Goal: Check status: Check status

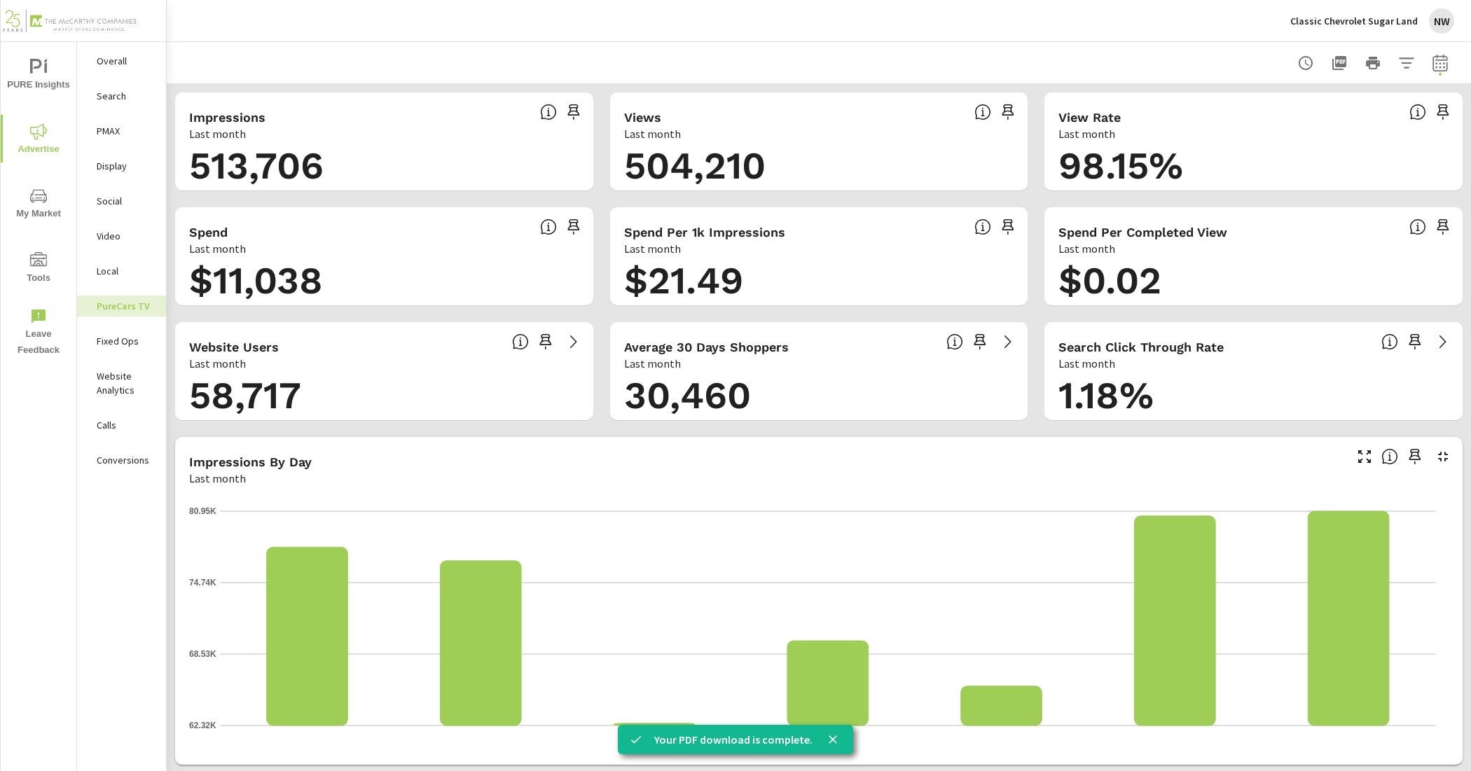
scroll to position [1, 0]
click at [125, 135] on p "PMAX" at bounding box center [126, 131] width 58 height 14
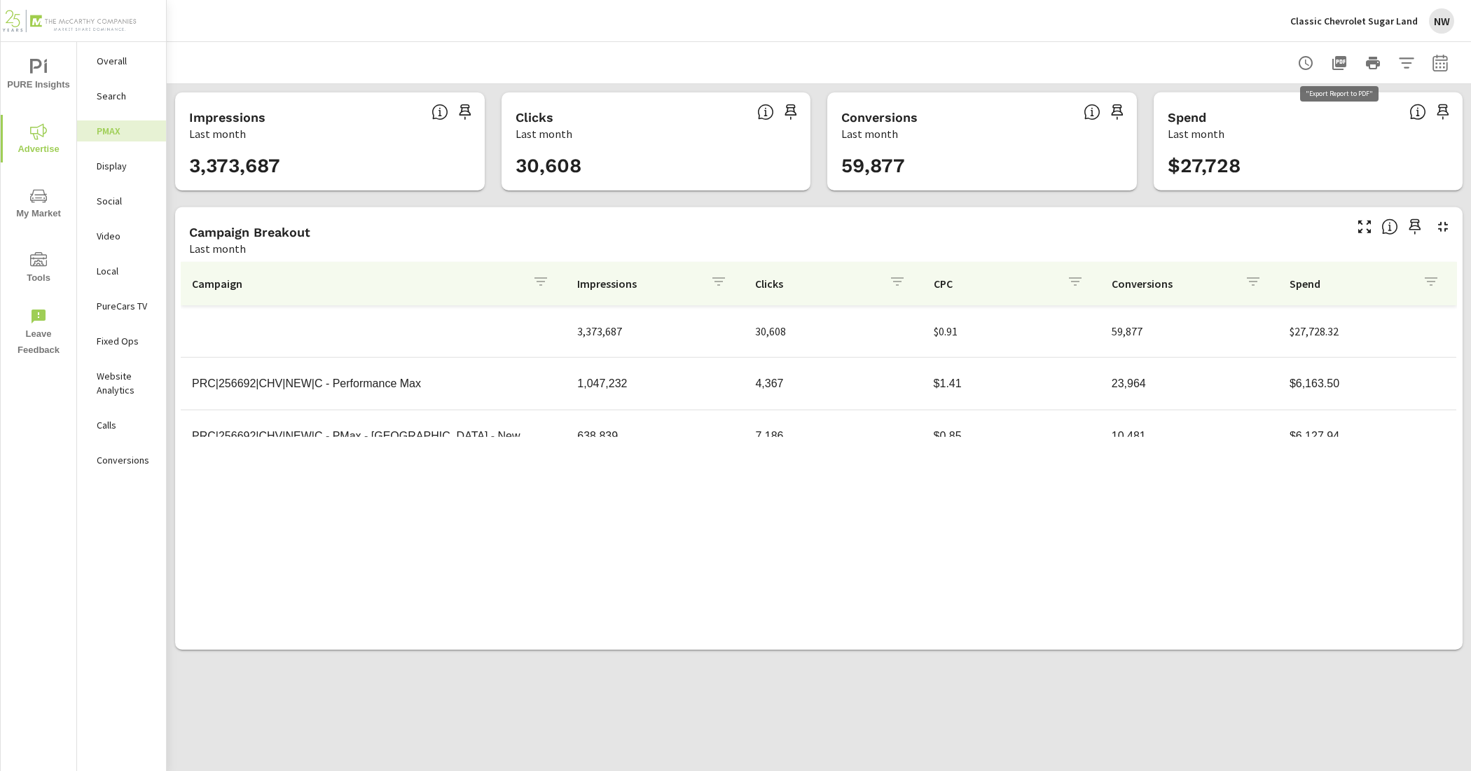
scroll to position [105, 0]
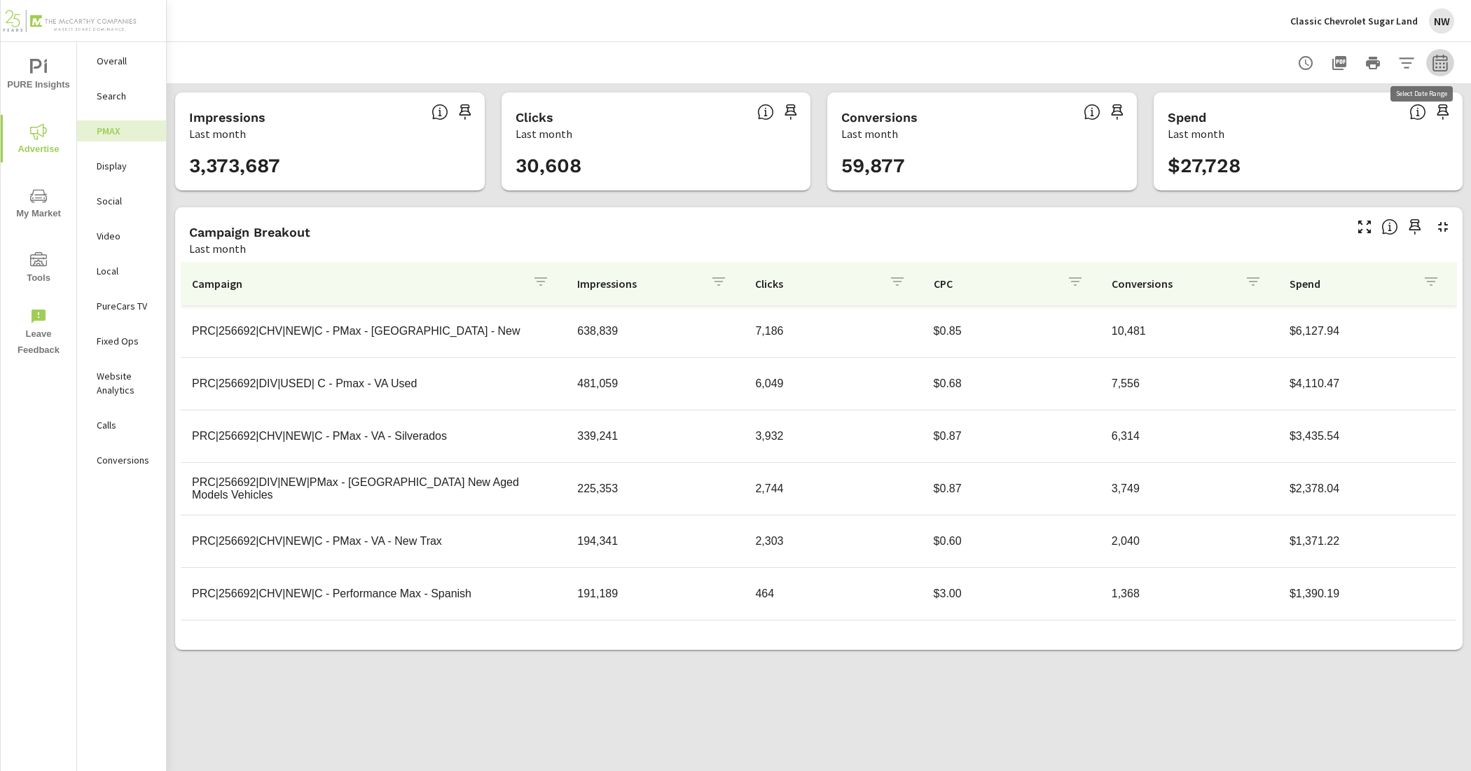
click at [1434, 60] on icon "button" at bounding box center [1440, 63] width 17 height 17
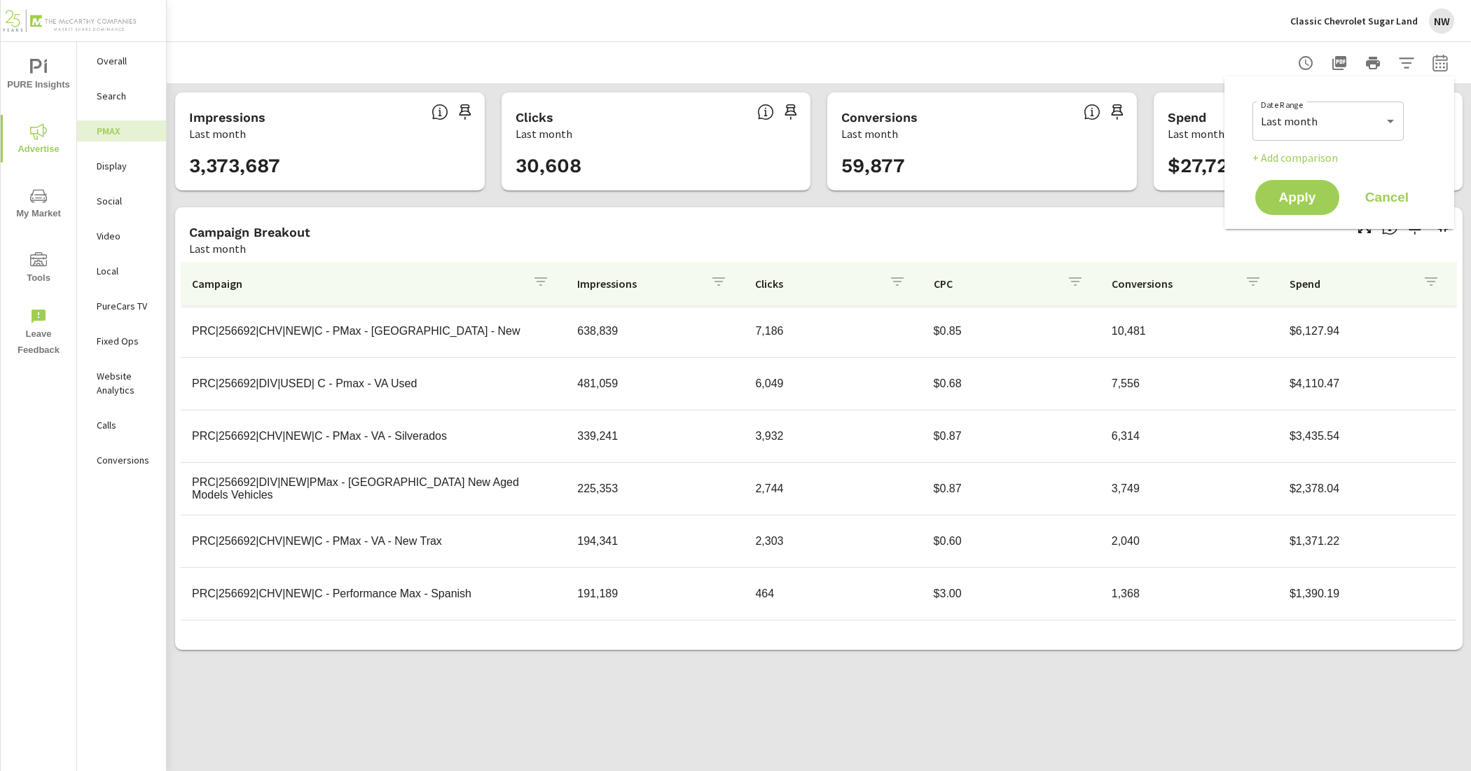
click at [1312, 105] on div "Custom [DATE] Last week Last 7 days Last 14 days Last 30 days Last 45 days Last…" at bounding box center [1327, 121] width 151 height 39
click at [1317, 120] on select "Custom [DATE] Last week Last 7 days Last 14 days Last 30 days Last 45 days Last…" at bounding box center [1328, 121] width 140 height 28
click at [1258, 107] on select "Custom [DATE] Last week Last 7 days Last 14 days Last 30 days Last 45 days Last…" at bounding box center [1328, 121] width 140 height 28
select select "Month to date"
click at [1298, 197] on span "Apply" at bounding box center [1296, 197] width 57 height 13
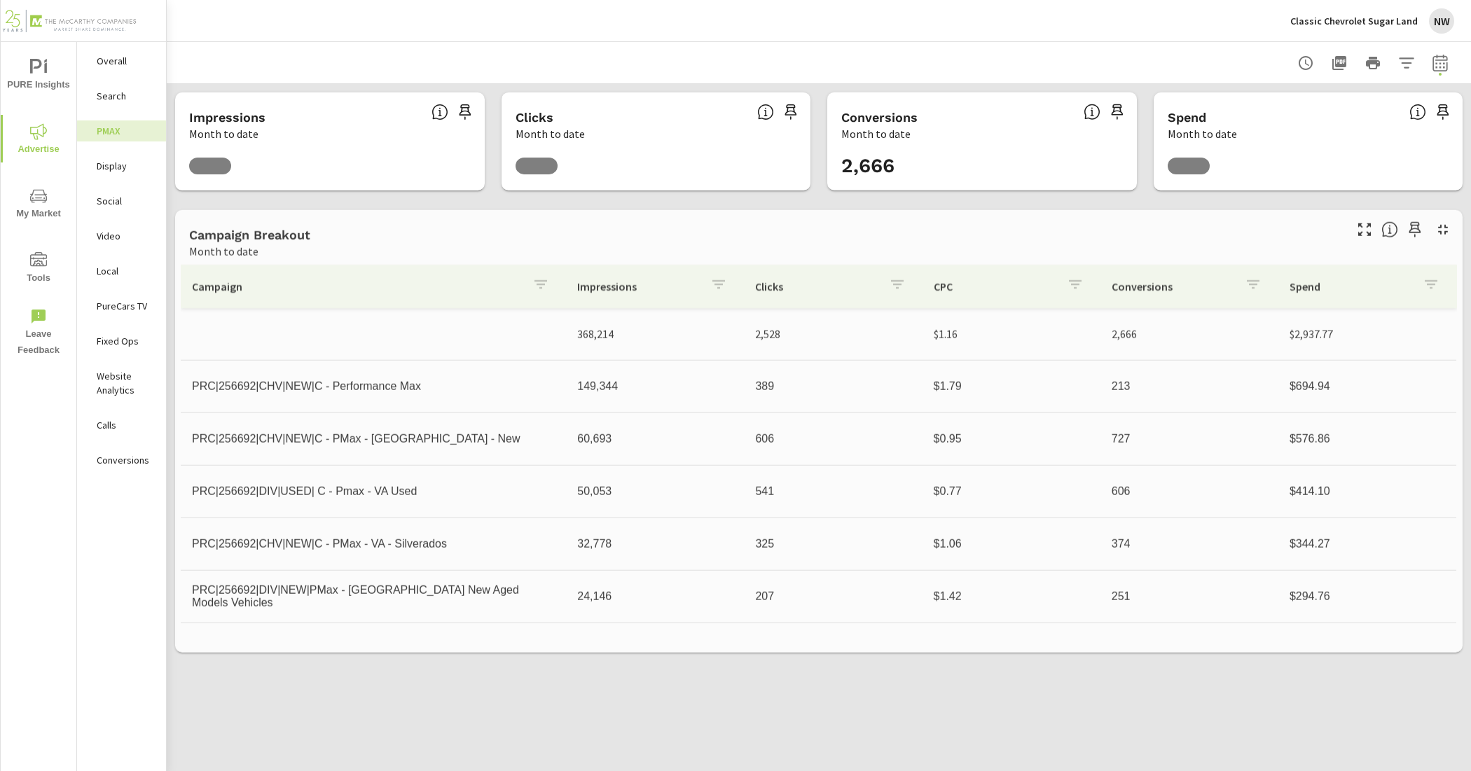
scroll to position [105, 0]
